Goal: Ask a question: Seek information or help from site administrators or community

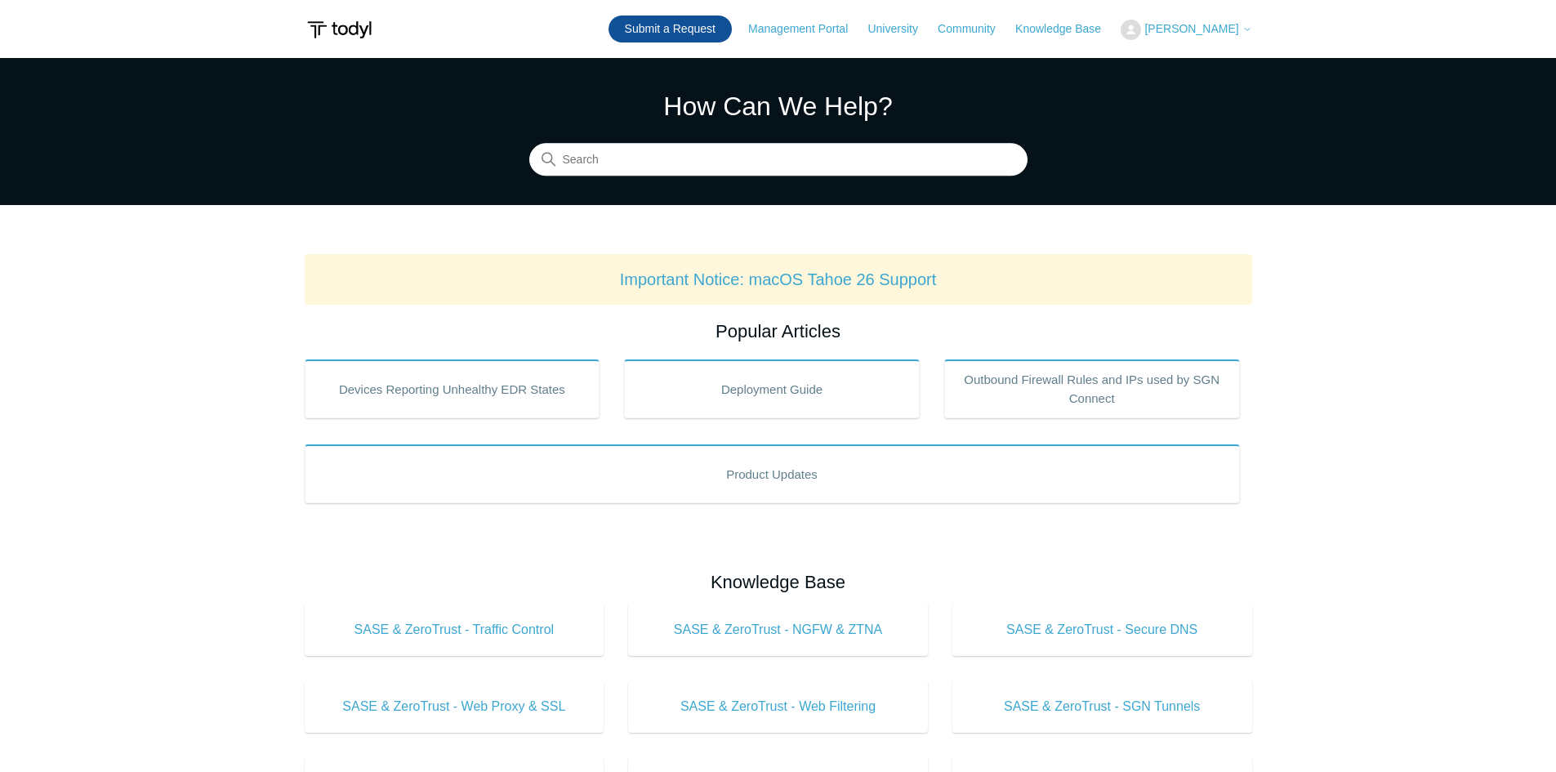
click at [640, 20] on link "Submit a Request" at bounding box center [670, 29] width 123 height 27
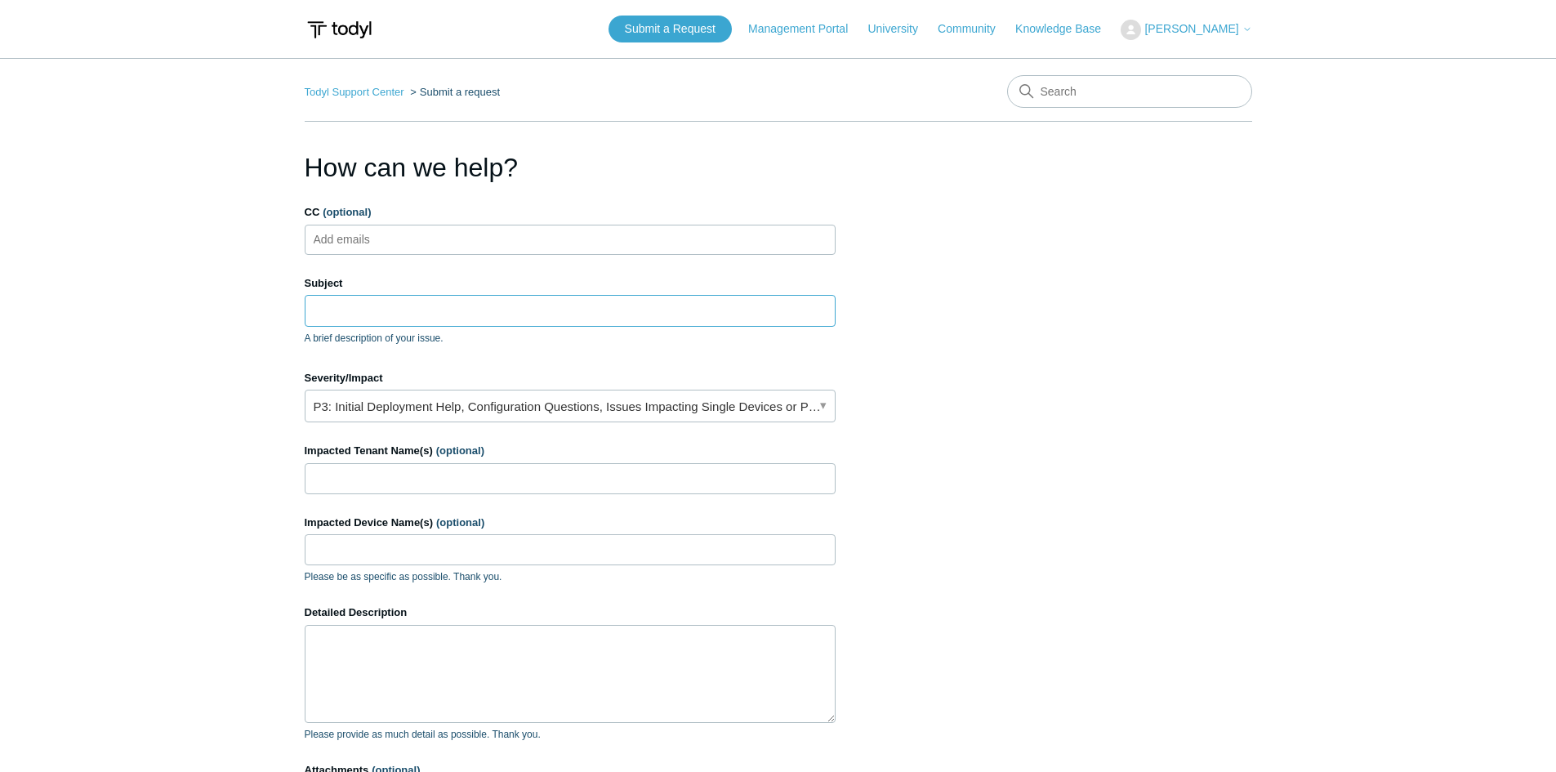
click at [373, 317] on input "Subject" at bounding box center [570, 310] width 531 height 31
click at [354, 309] on input "Subject" at bounding box center [570, 310] width 531 height 31
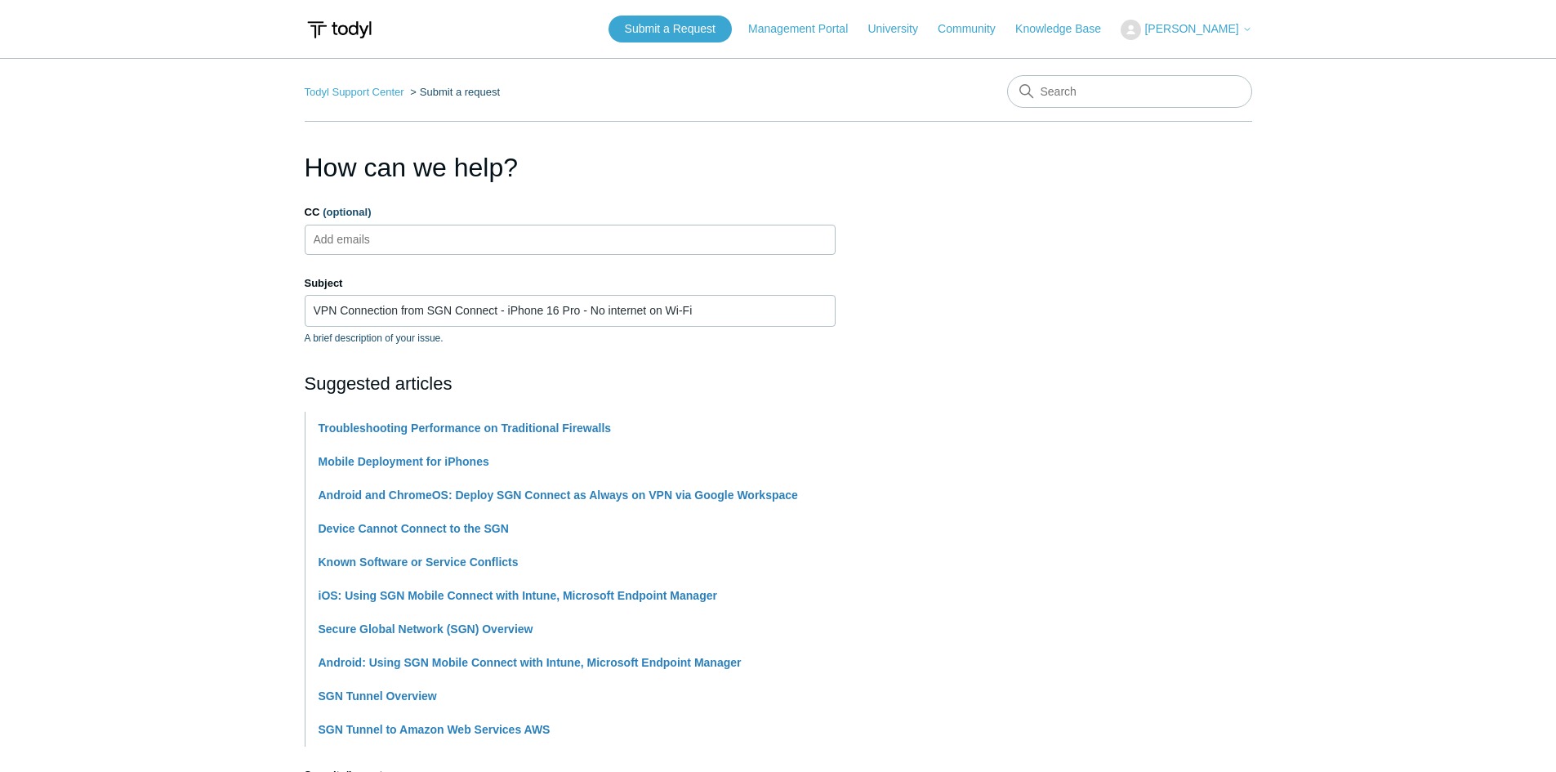
click at [163, 359] on main "Todyl Support Center Submit a request How can we help? CC (optional) Add emails…" at bounding box center [778, 677] width 1556 height 1239
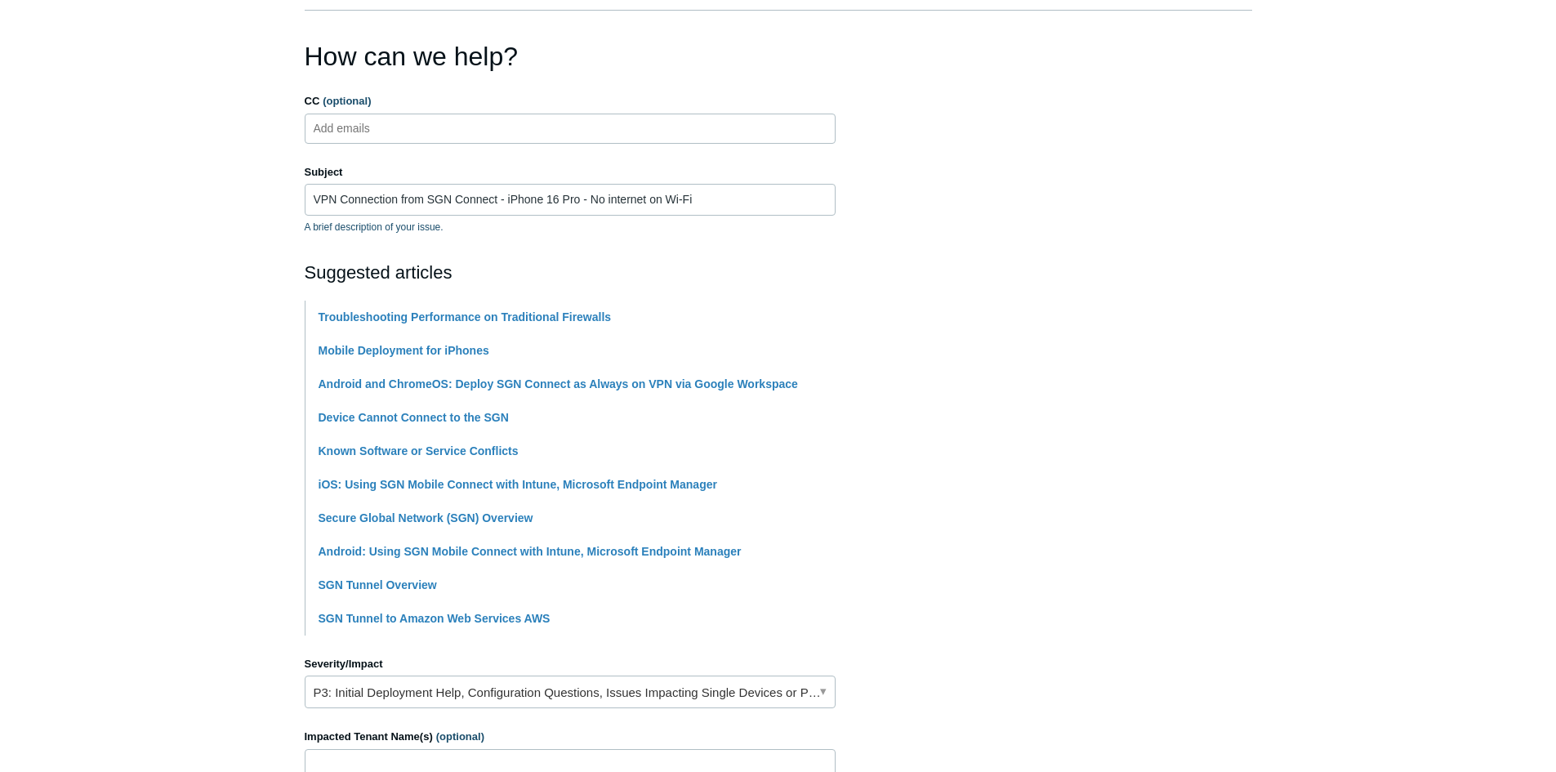
scroll to position [82, 0]
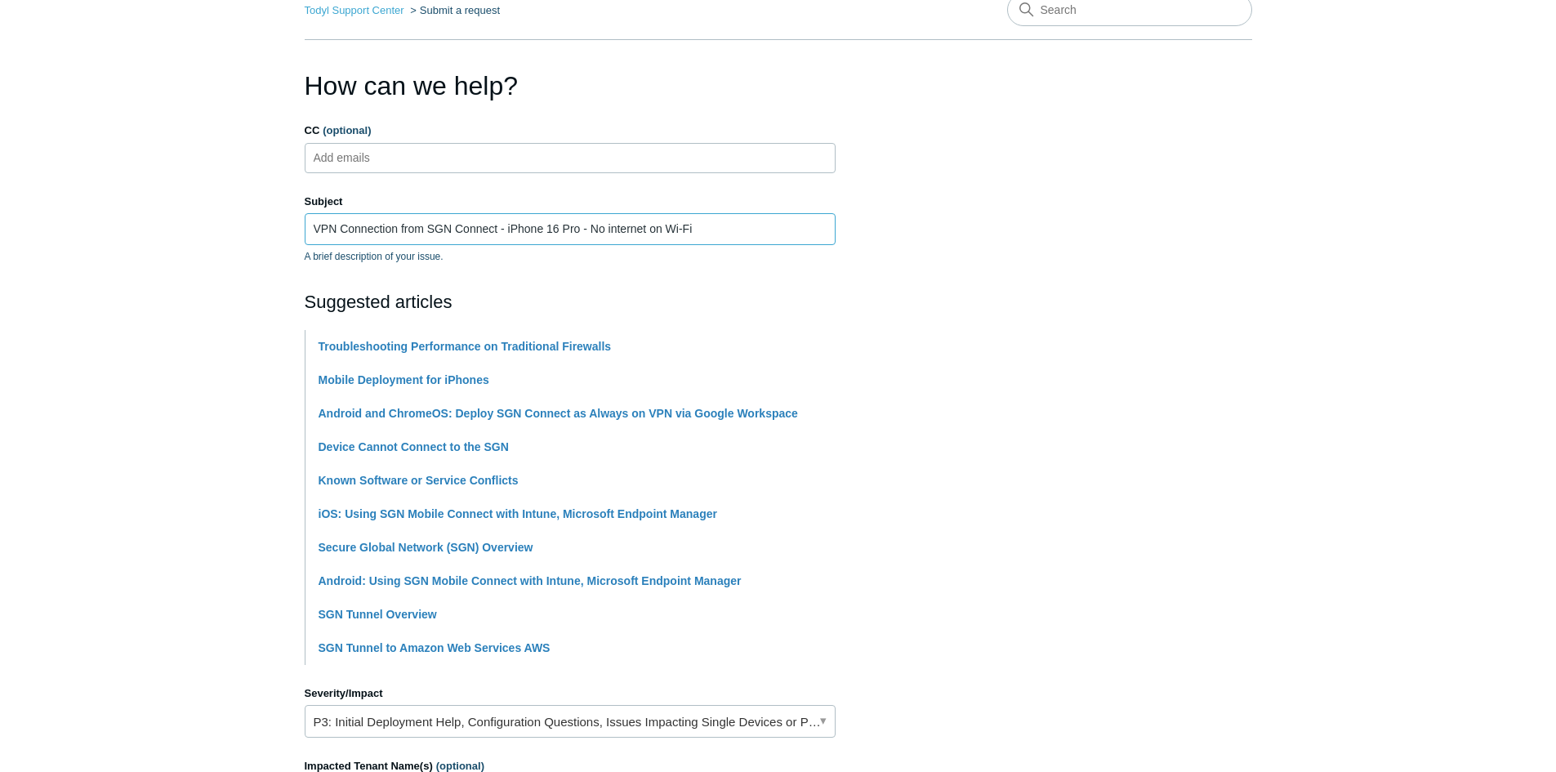
drag, startPoint x: 426, startPoint y: 226, endPoint x: 316, endPoint y: 229, distance: 109.5
click at [316, 229] on input "VPN Connection from SGN Connect - iPhone 16 Pro - No internet on Wi-Fi" at bounding box center [570, 228] width 531 height 31
click at [382, 230] on input "SGN Connect - iPhone 16 Pro - No internet on Wi-Fi" at bounding box center [570, 228] width 531 height 31
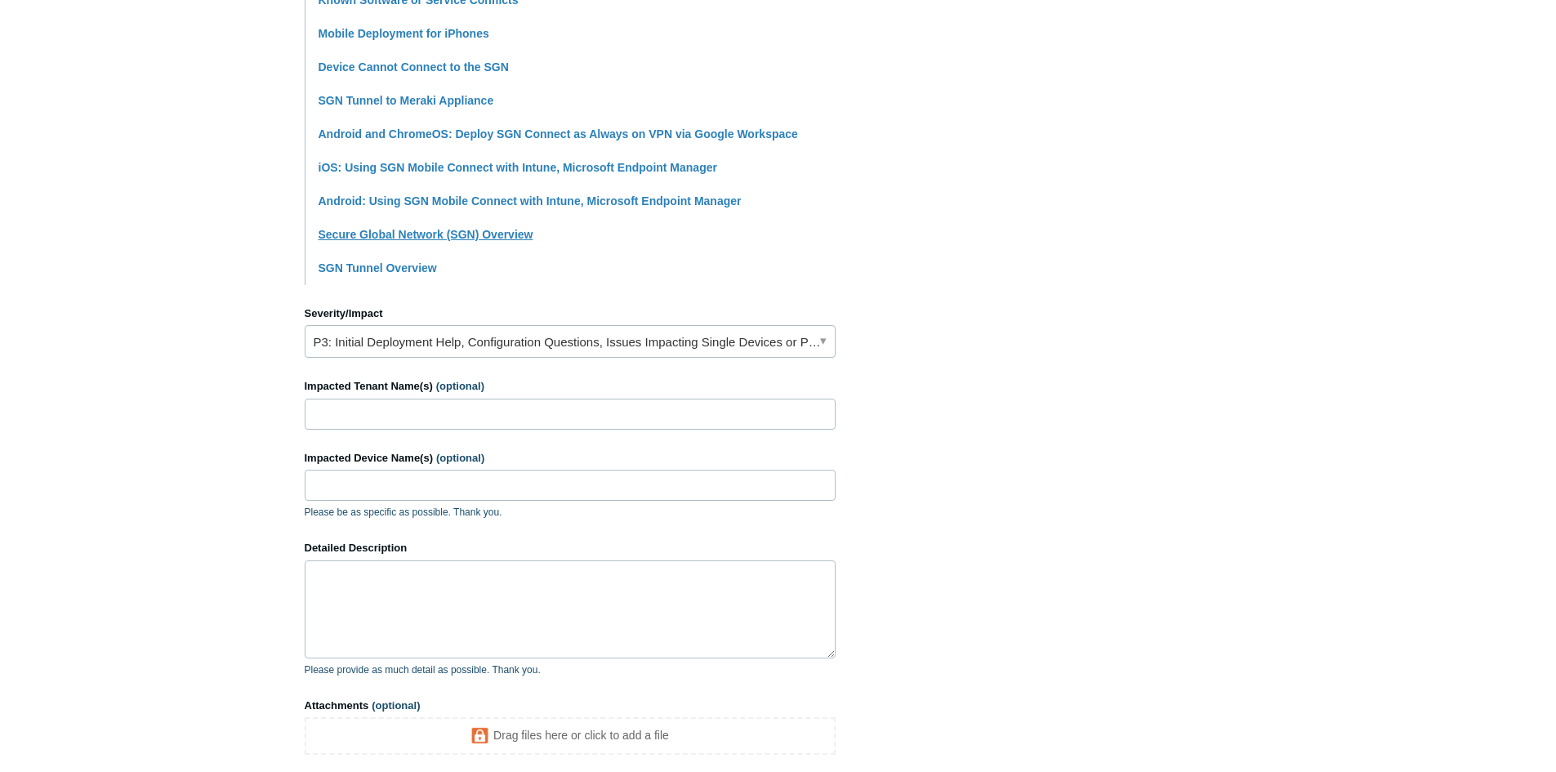
scroll to position [490, 0]
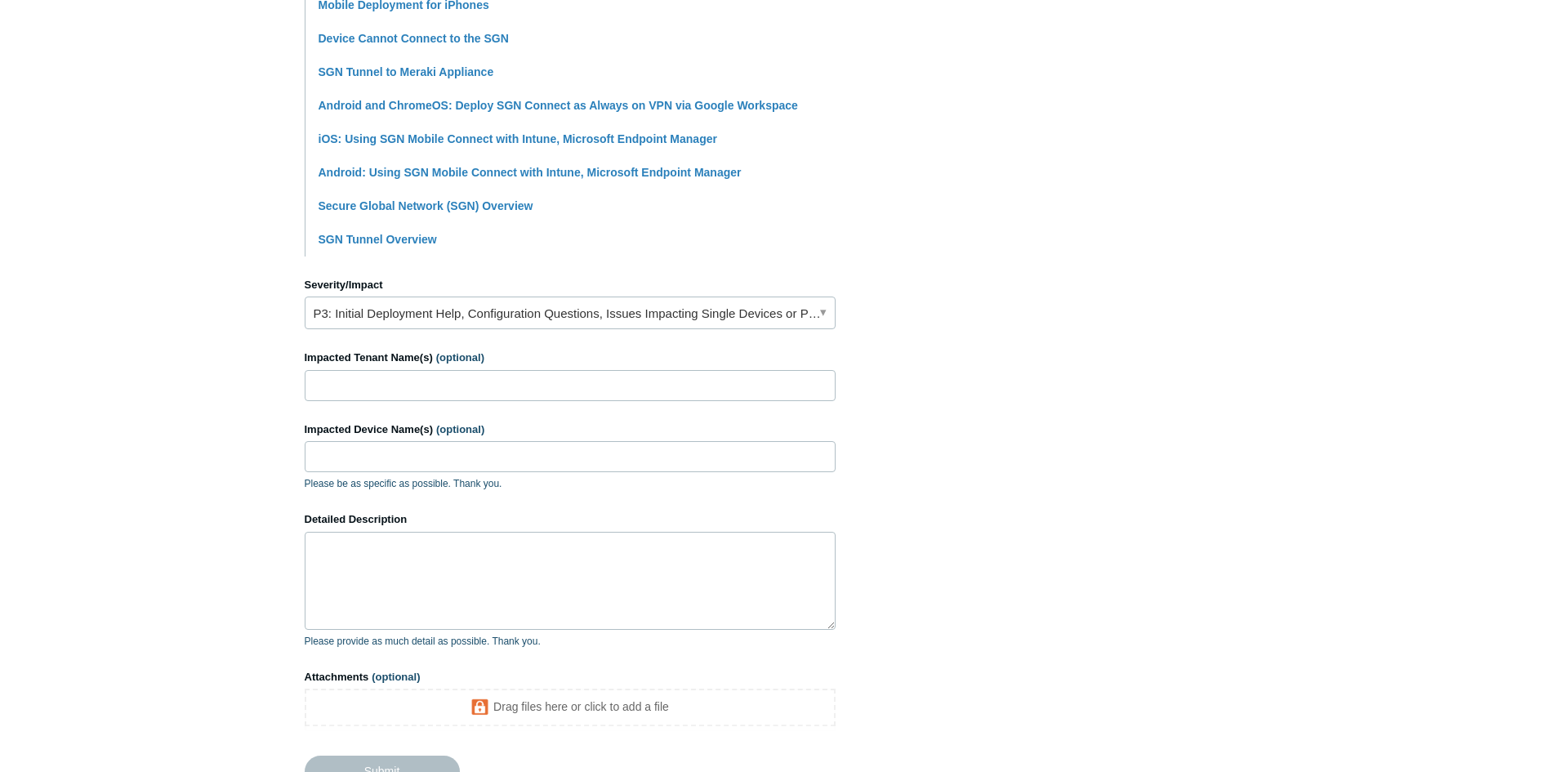
type input "SGN Connect VPN - iPhone 16 Pro - No internet on Wi-Fi"
click at [369, 310] on link "P3: Initial Deployment Help, Configuration Questions, Issues Impacting Single D…" at bounding box center [570, 313] width 531 height 33
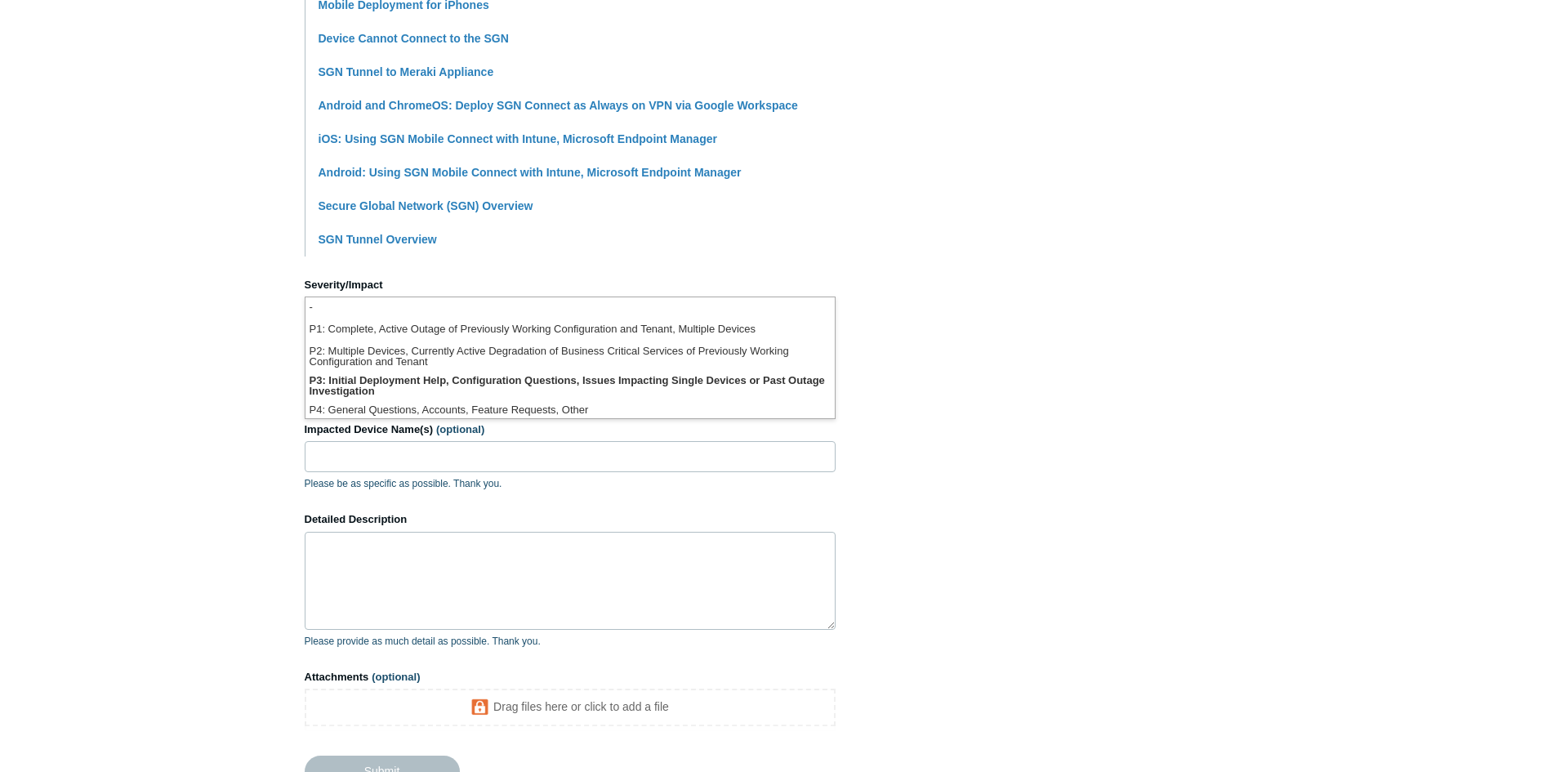
click at [235, 391] on main "Todyl Support Center Submit a request How can we help? CC (optional) Add emails…" at bounding box center [778, 187] width 1556 height 1239
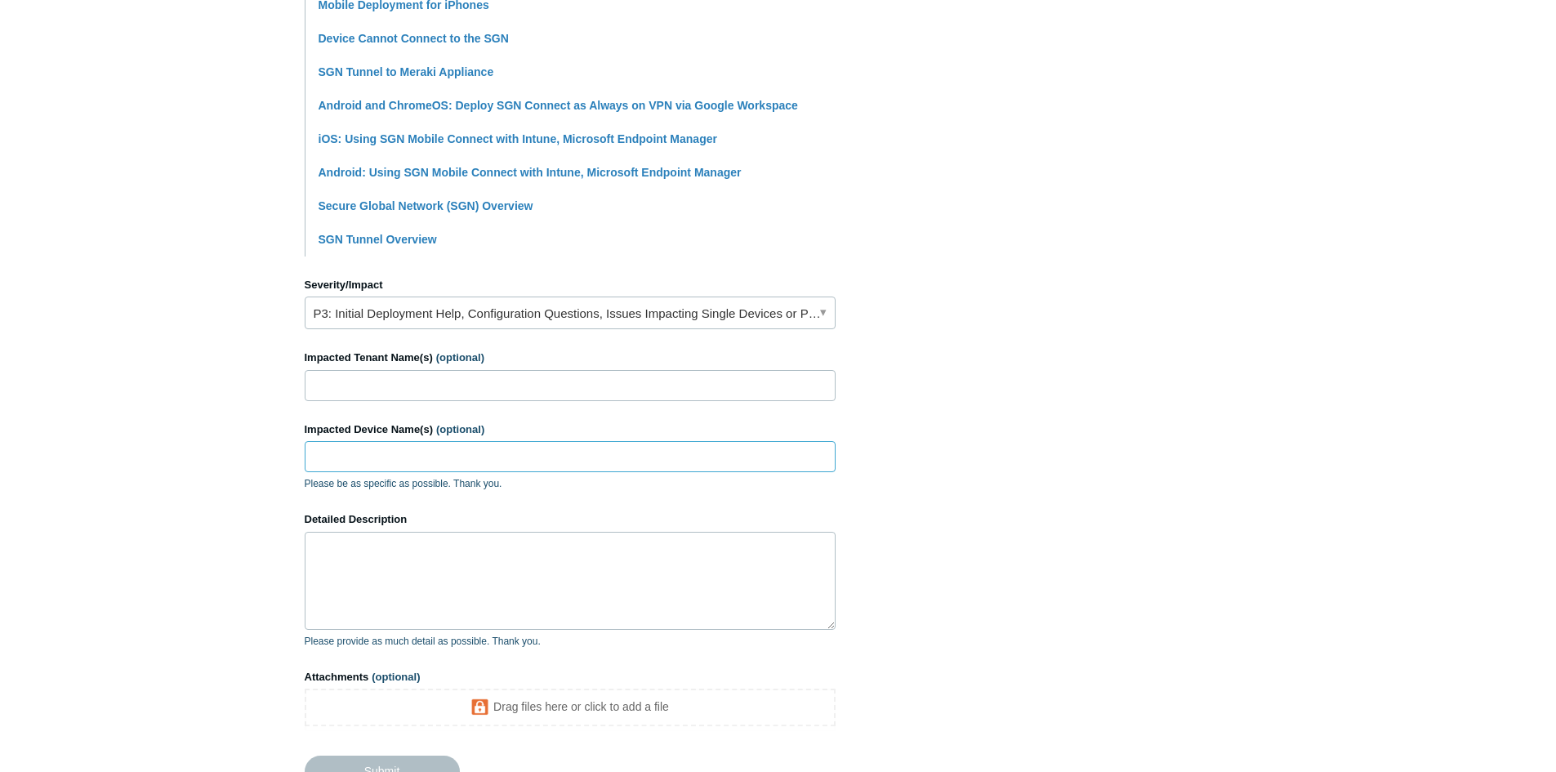
click at [359, 461] on input "Impacted Device Name(s) (optional)" at bounding box center [570, 456] width 531 height 31
type input "iPhone"
click at [378, 400] on form "CC (optional) Add emails Subject SGN Connect VPN - iPhone 16 Pro - No internet …" at bounding box center [570, 250] width 531 height 1073
click at [378, 400] on input "Impacted Tenant Name(s) (optional)" at bounding box center [570, 385] width 531 height 31
click at [392, 385] on input "Impacted Tenant Name(s) (optional)" at bounding box center [570, 385] width 531 height 31
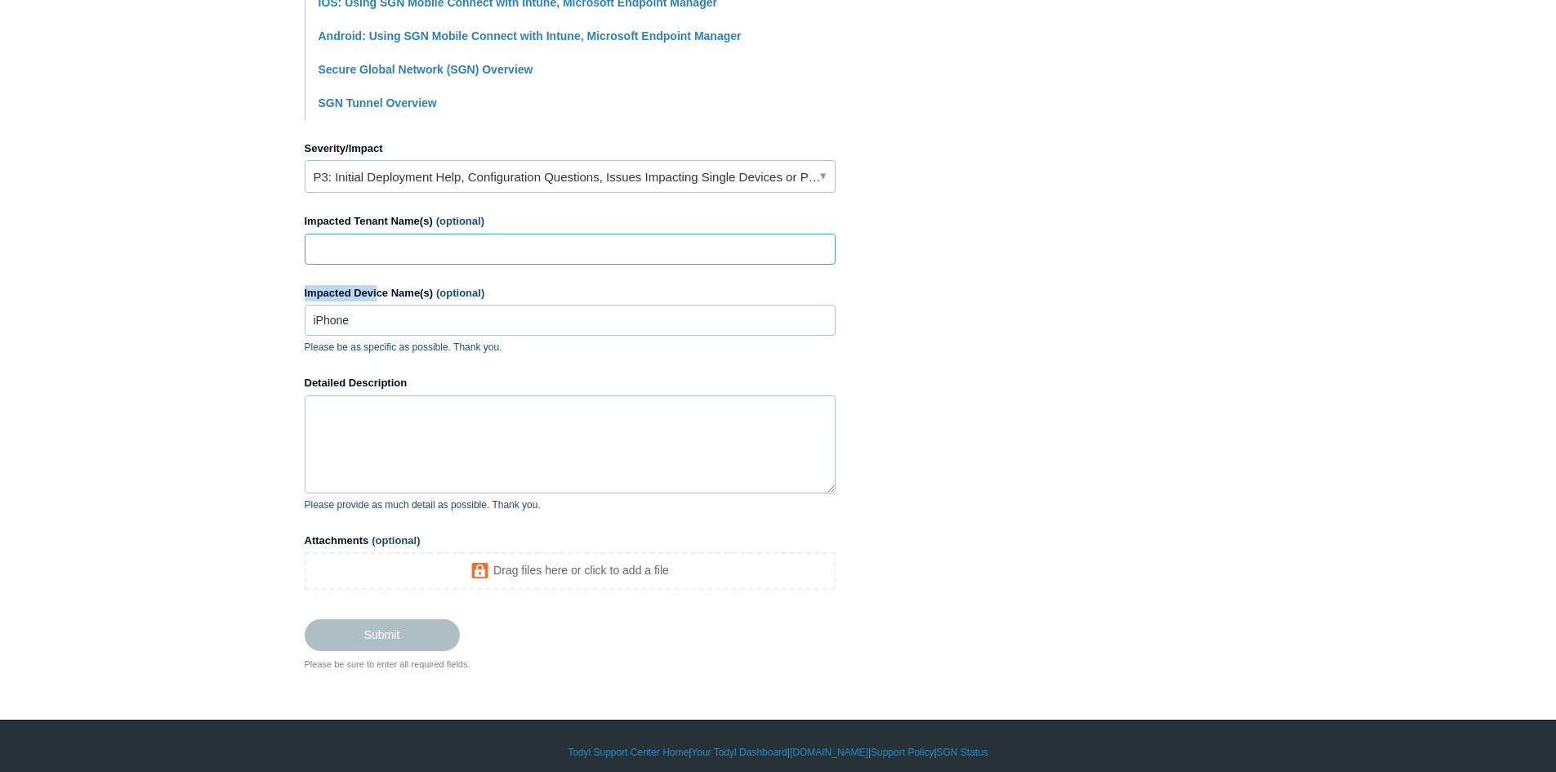
scroll to position [639, 0]
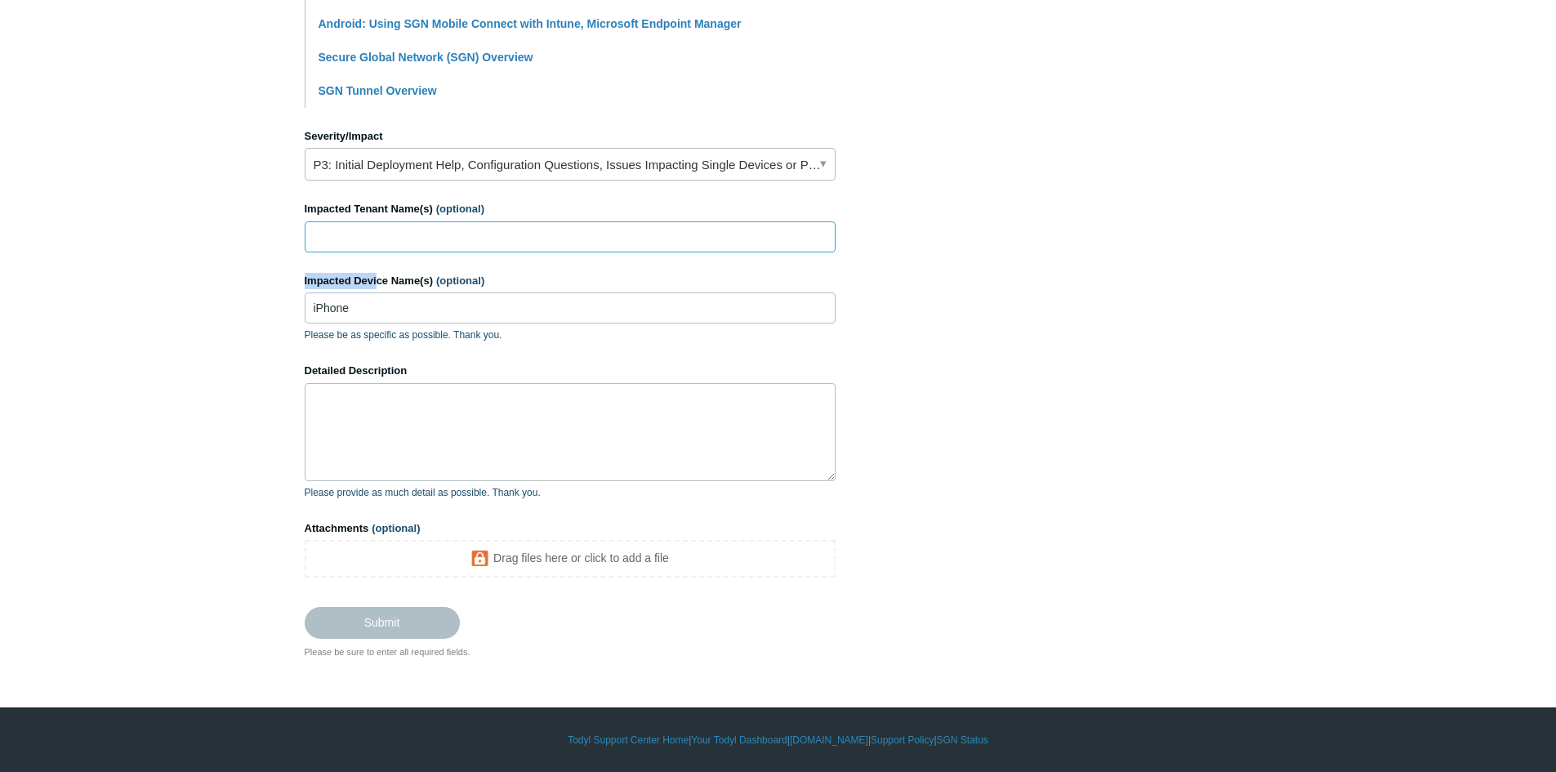
click at [465, 250] on input "Impacted Tenant Name(s) (optional)" at bounding box center [570, 236] width 531 height 31
type input "[PERSON_NAME] Estate Winery"
click at [435, 444] on textarea "Detailed Description" at bounding box center [570, 432] width 531 height 98
click at [429, 404] on textarea "Detailed Description" at bounding box center [570, 432] width 531 height 98
click at [438, 482] on div "Detailed Description Please provide as much detail as possible. Thank you." at bounding box center [570, 431] width 531 height 137
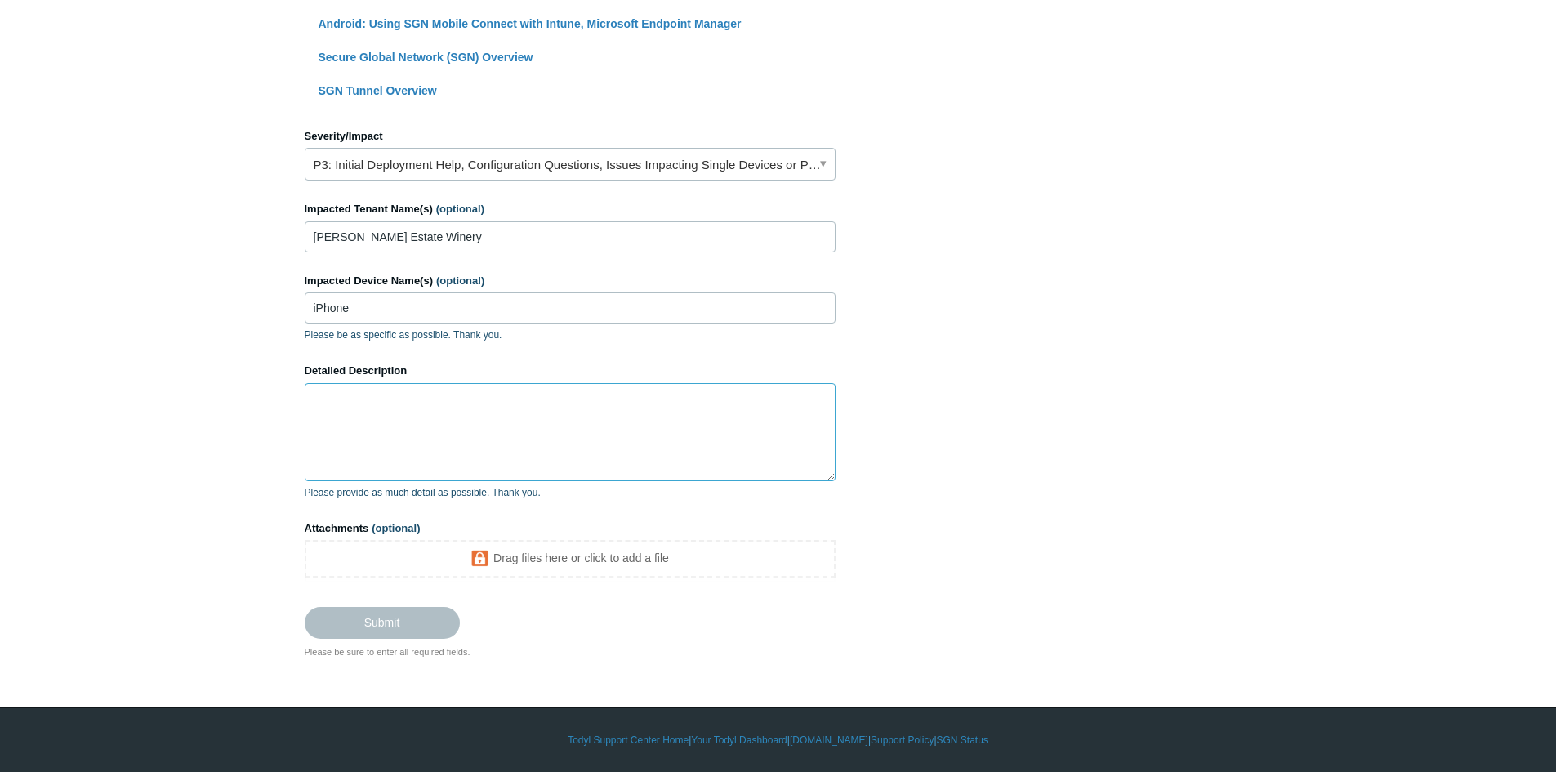
click at [438, 464] on textarea "Detailed Description" at bounding box center [570, 432] width 531 height 98
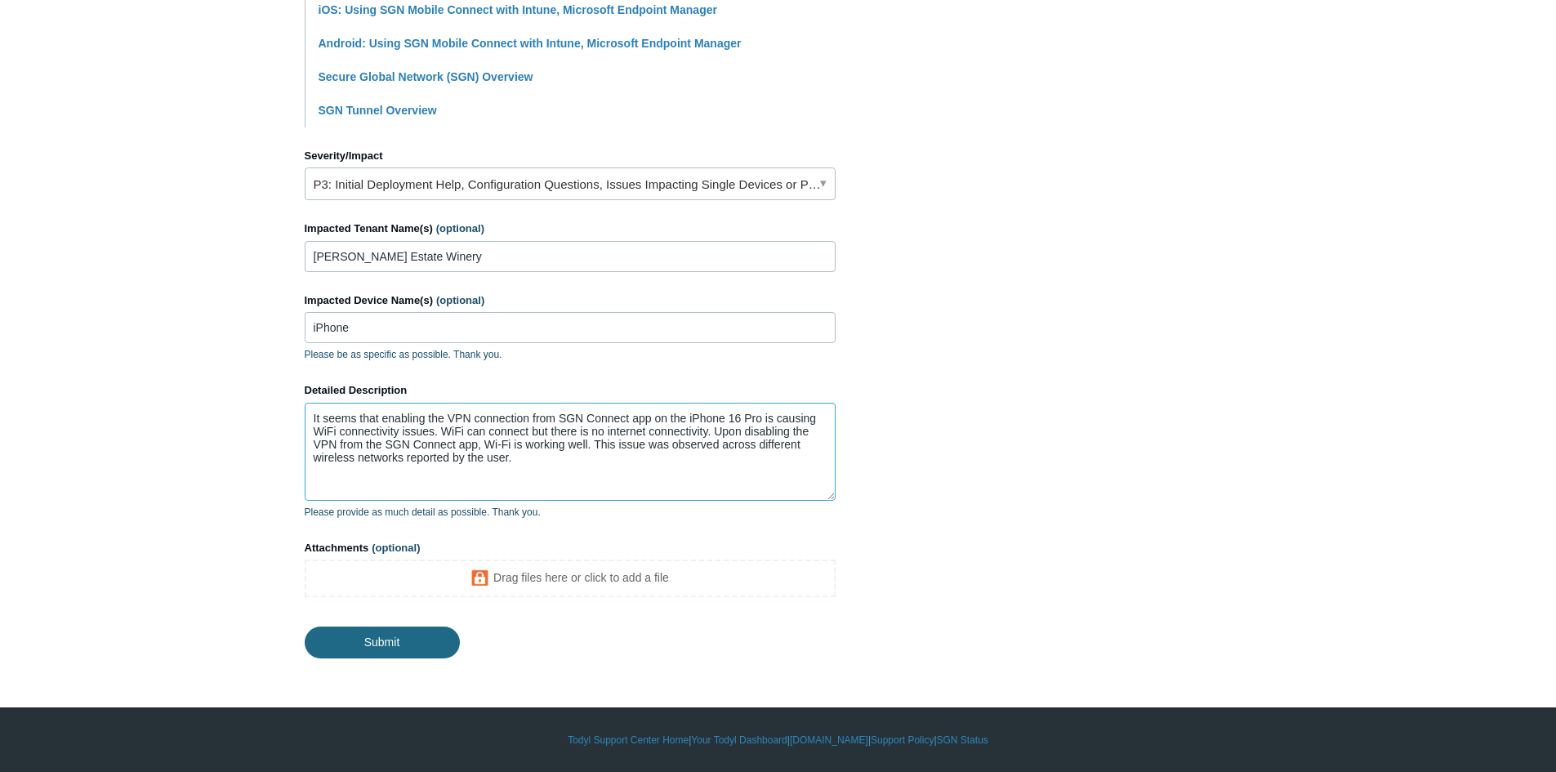
type textarea "It seems that enabling the VPN connection from SGN Connect app on the iPhone 16…"
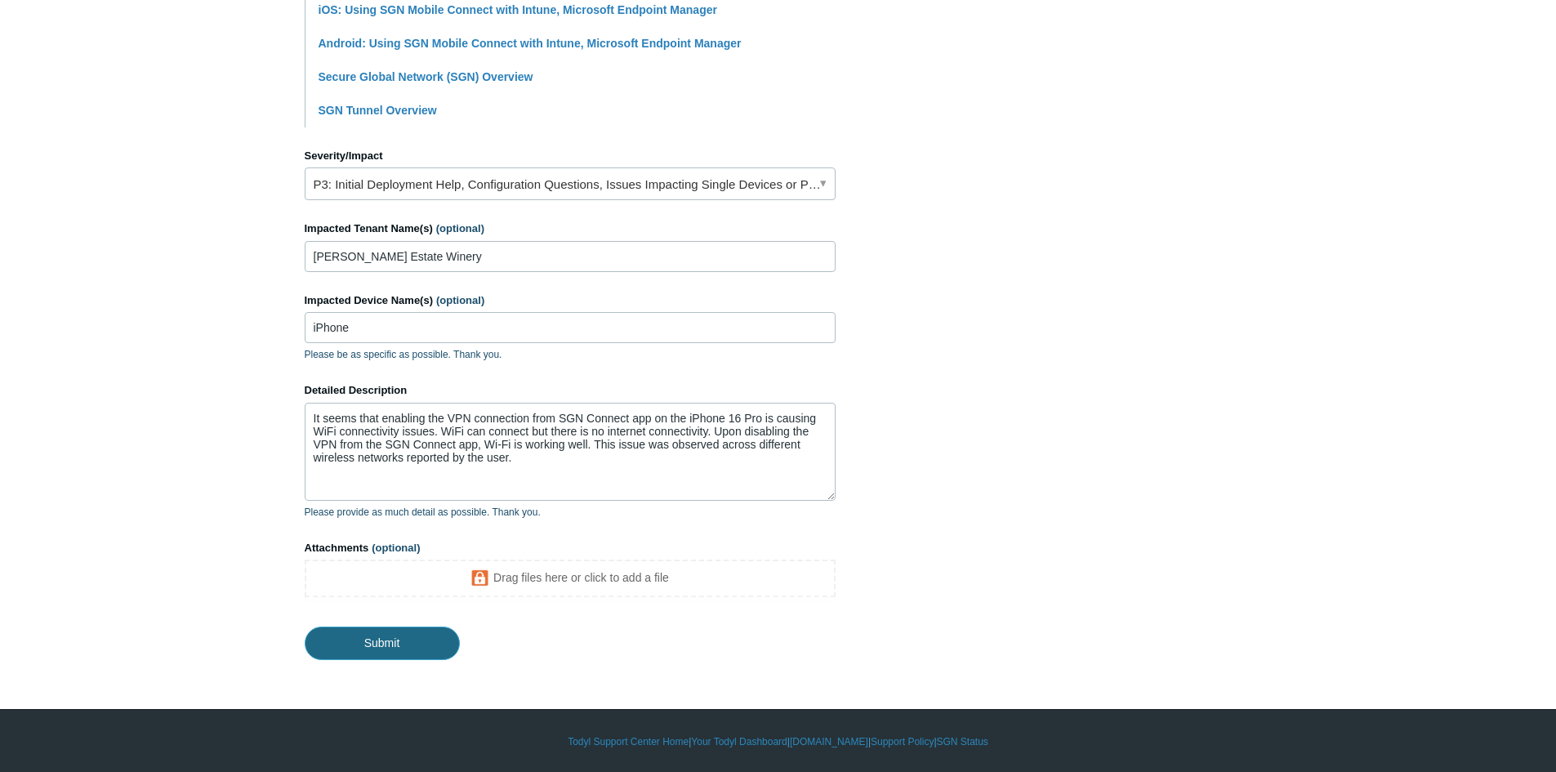
click at [397, 632] on input "Submit" at bounding box center [382, 643] width 155 height 33
